Goal: Task Accomplishment & Management: Use online tool/utility

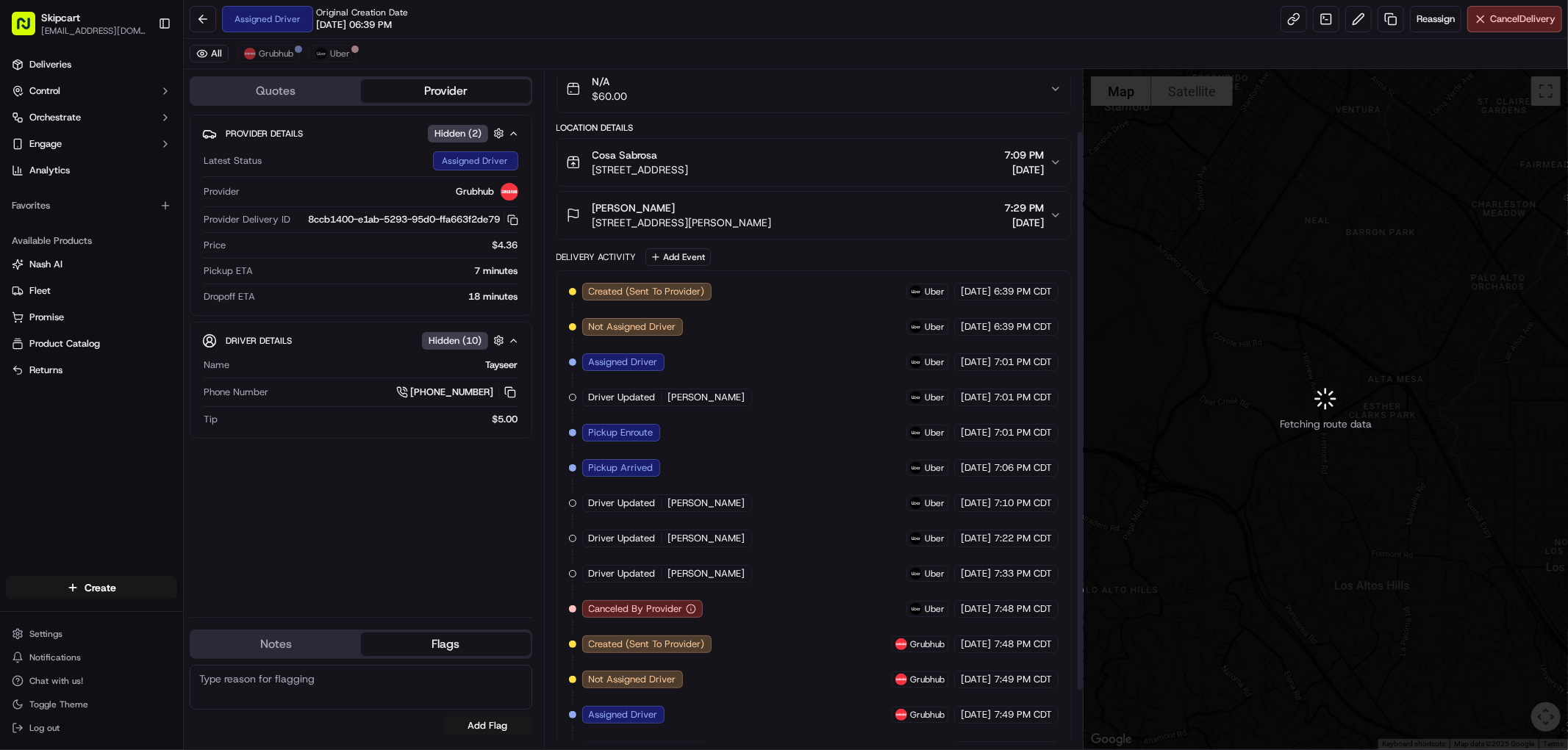
scroll to position [145, 0]
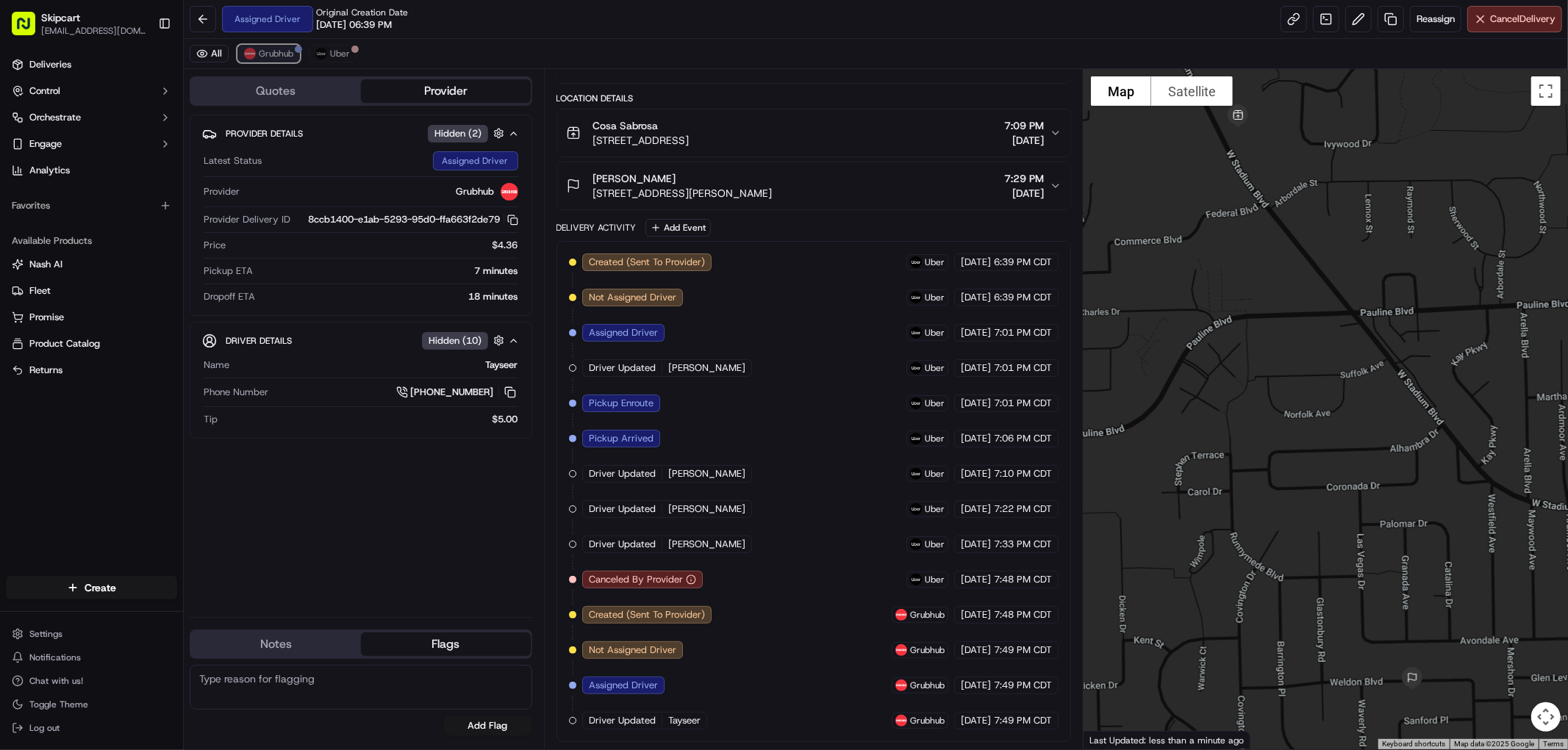
click at [270, 47] on button "Grubhub" at bounding box center [268, 53] width 62 height 17
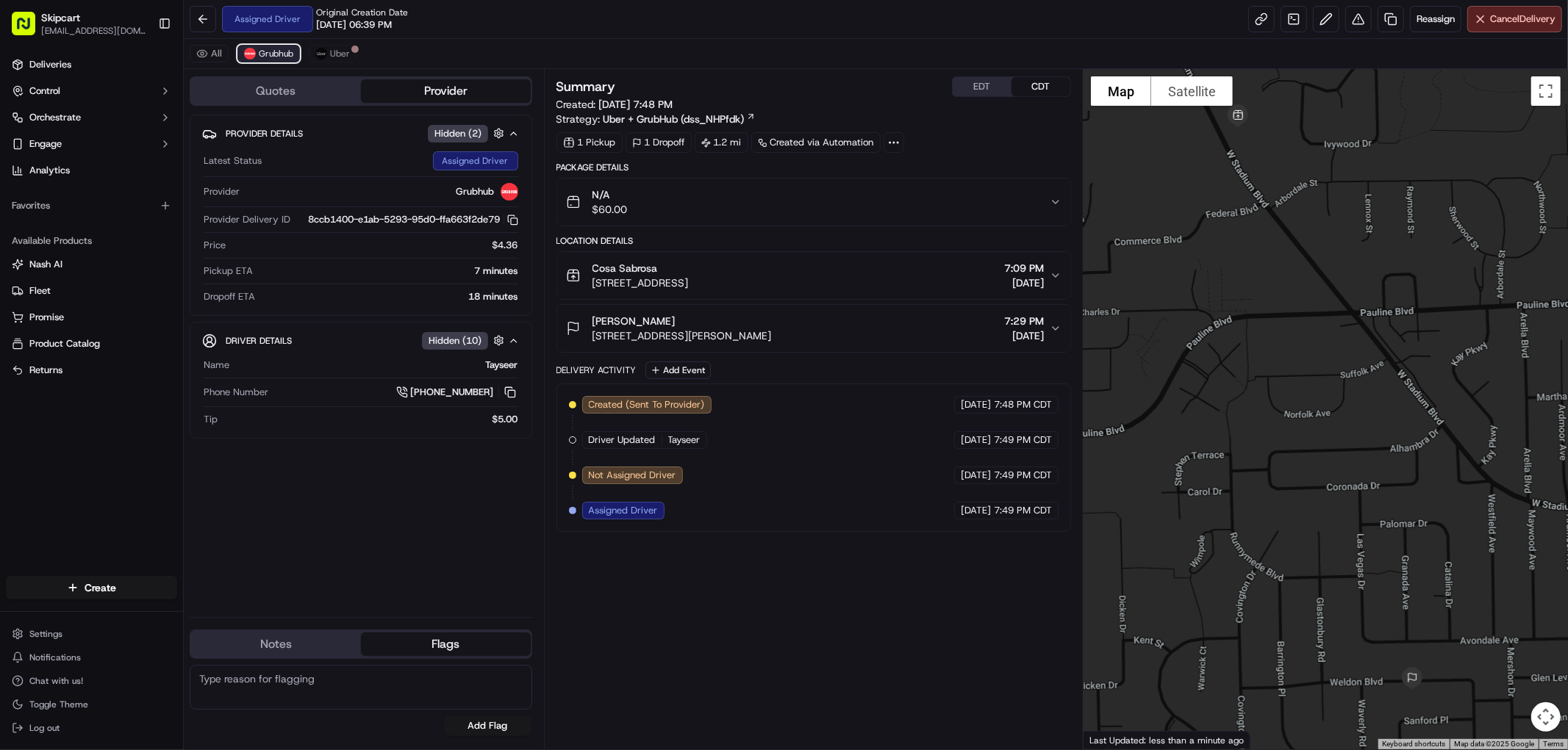
scroll to position [0, 0]
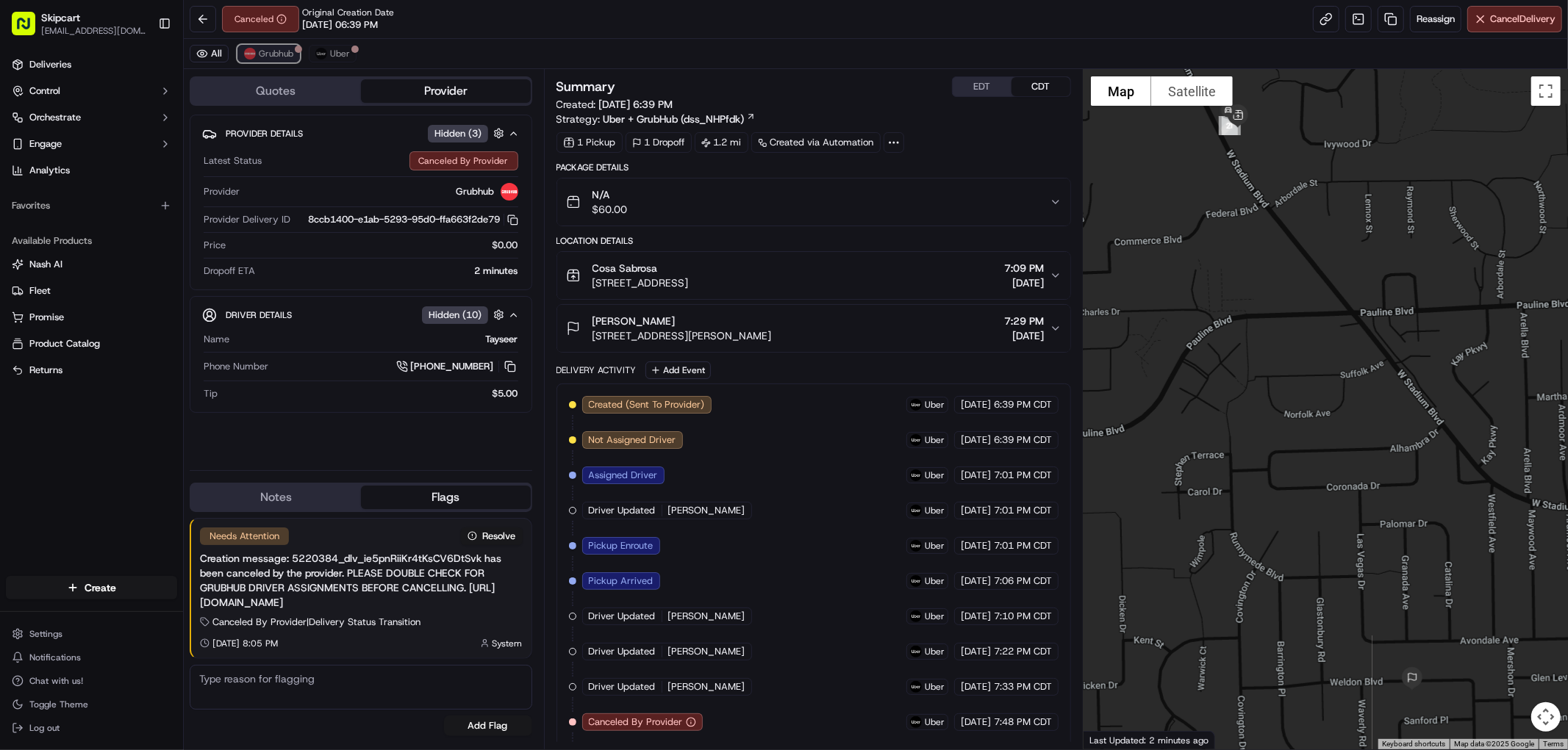
click at [288, 53] on span "Grubhub" at bounding box center [276, 53] width 35 height 12
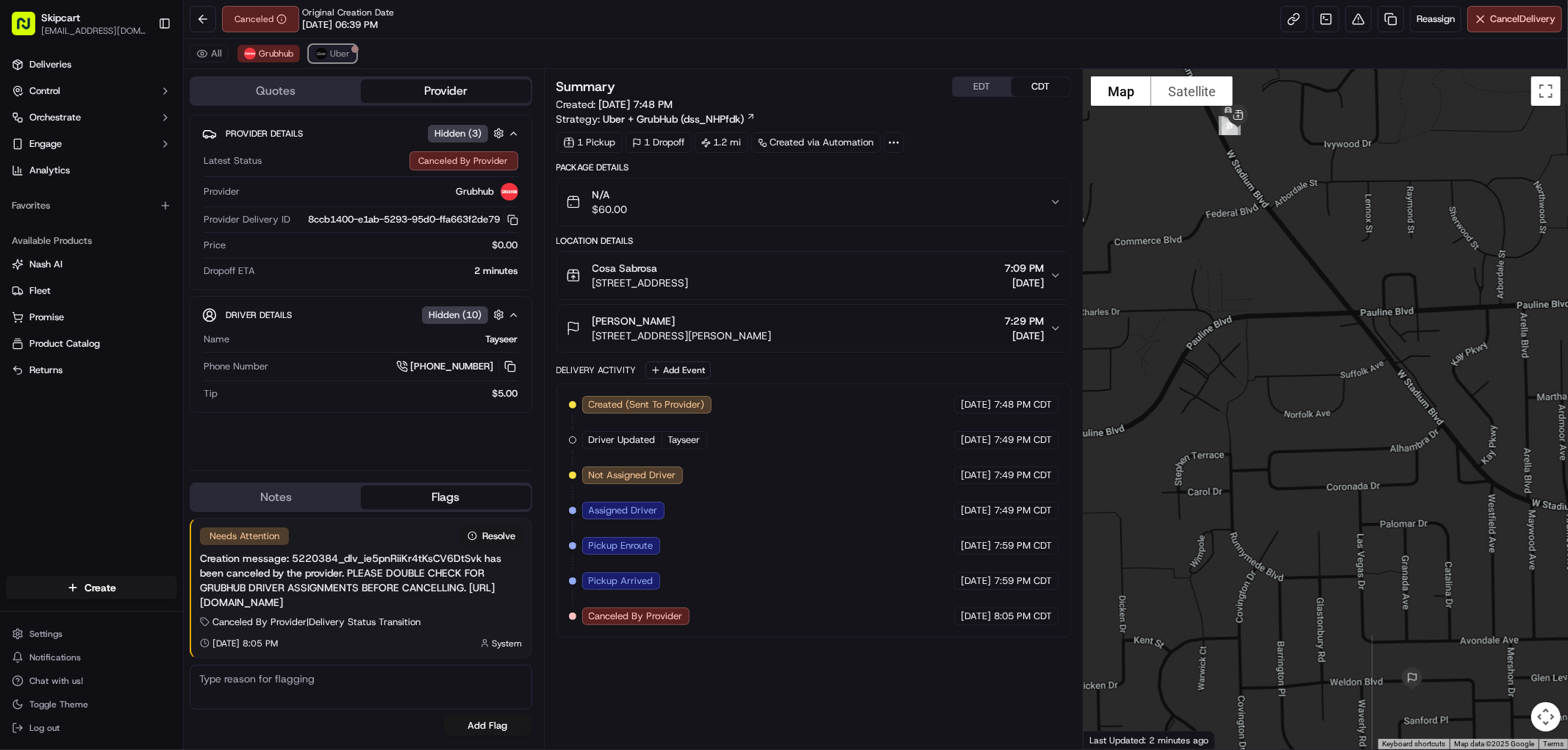
click at [329, 47] on button "Uber" at bounding box center [332, 53] width 47 height 17
